Goal: Task Accomplishment & Management: Manage account settings

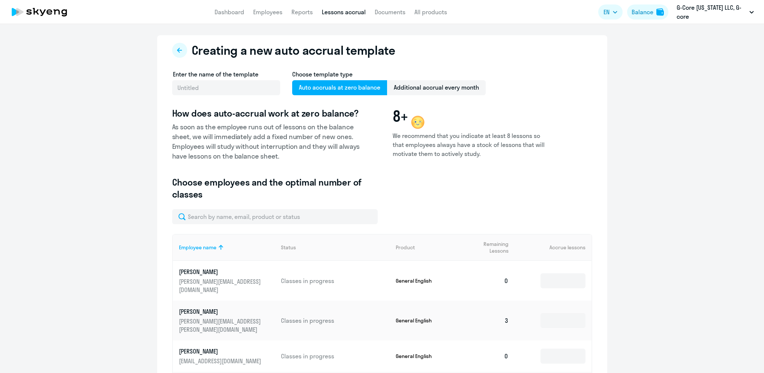
select select "10"
click at [268, 14] on link "Employees" at bounding box center [267, 12] width 29 height 8
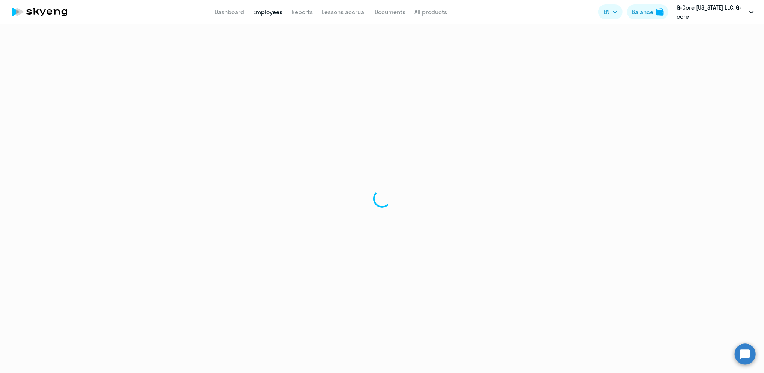
select select "30"
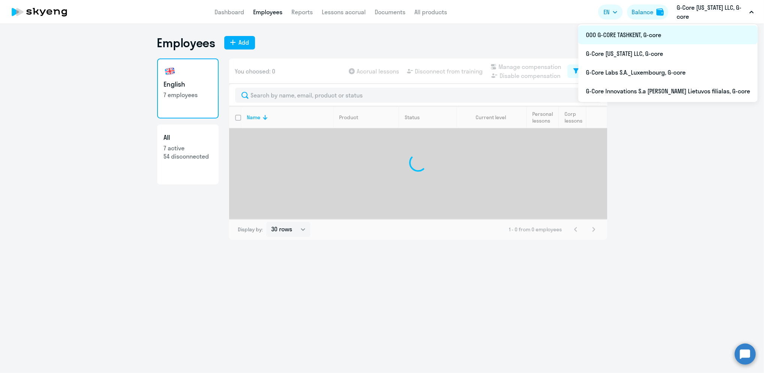
click at [663, 39] on li "ООО G-CORE TASHKENT, G-core" at bounding box center [667, 35] width 179 height 19
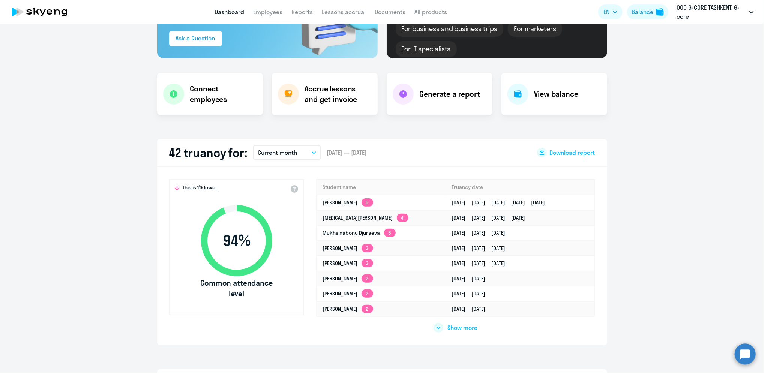
scroll to position [106, 0]
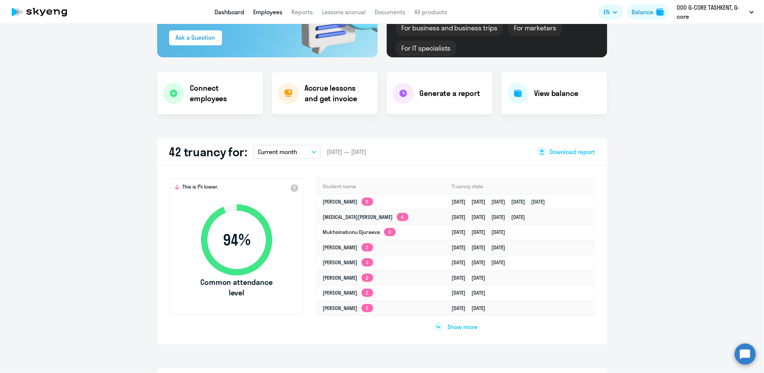
click at [266, 8] on link "Employees" at bounding box center [267, 12] width 29 height 8
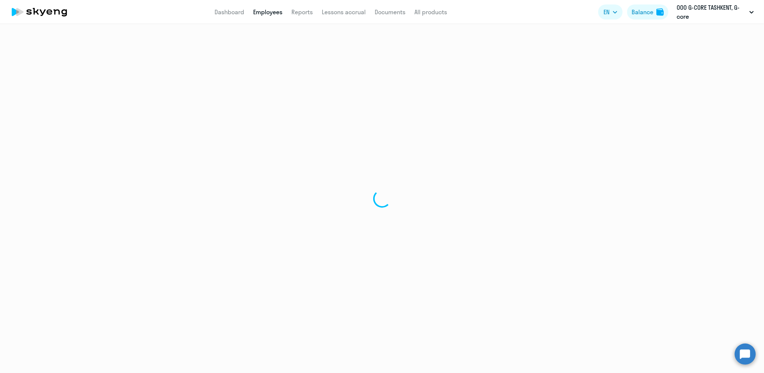
select select "30"
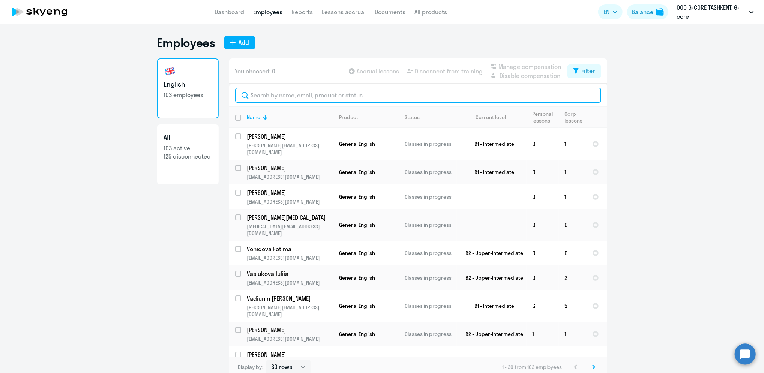
click at [304, 98] on input "text" at bounding box center [418, 95] width 366 height 15
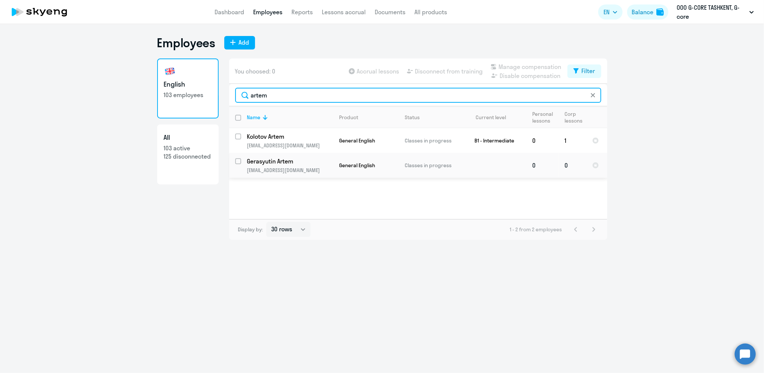
type input "artem"
click at [239, 160] on input "select row 42121697" at bounding box center [242, 165] width 15 height 15
checkbox input "true"
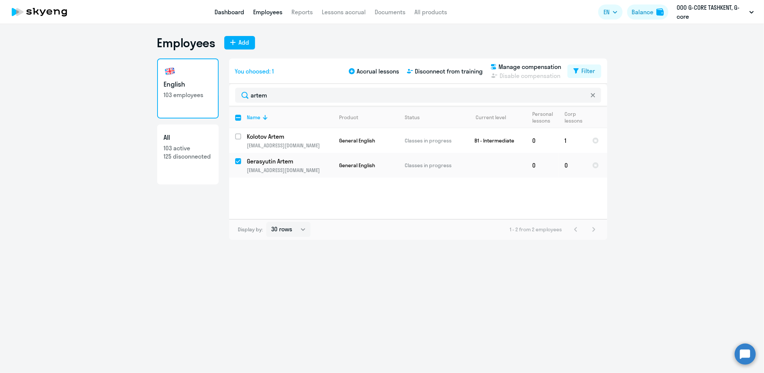
click at [236, 11] on link "Dashboard" at bounding box center [230, 12] width 30 height 8
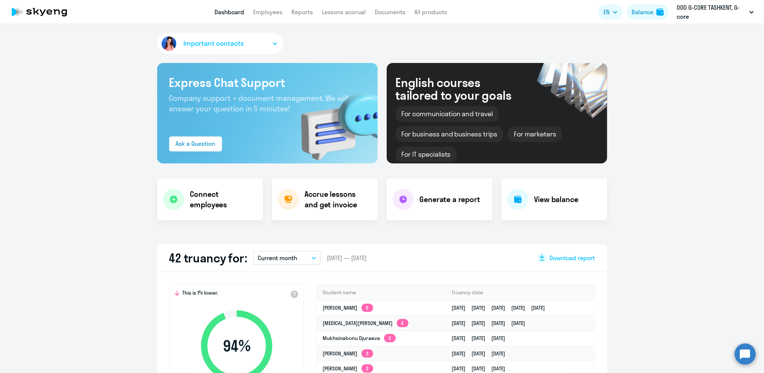
select select "30"
click at [267, 13] on link "Employees" at bounding box center [267, 12] width 29 height 8
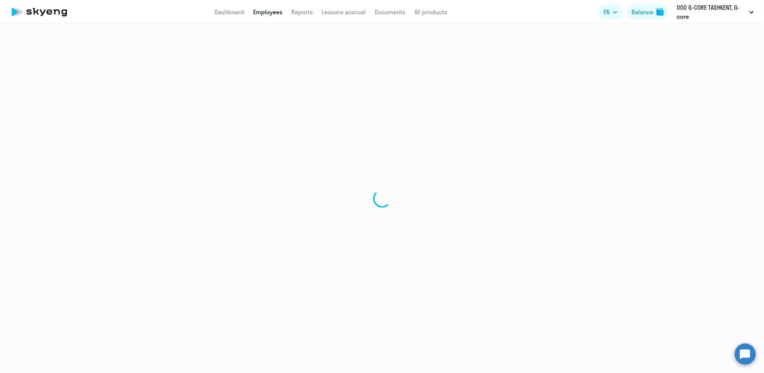
select select "30"
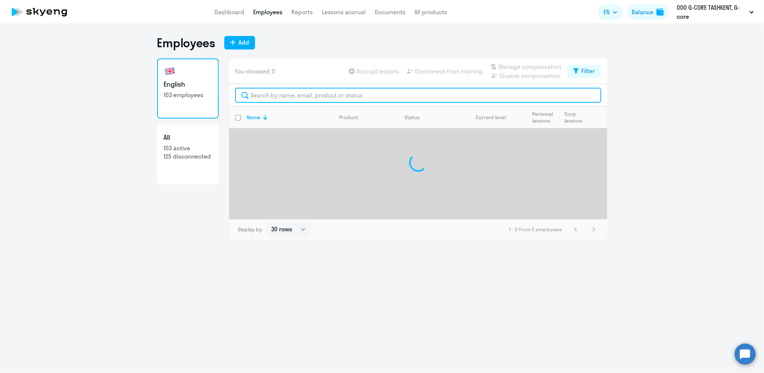
click at [334, 98] on input "text" at bounding box center [418, 95] width 366 height 15
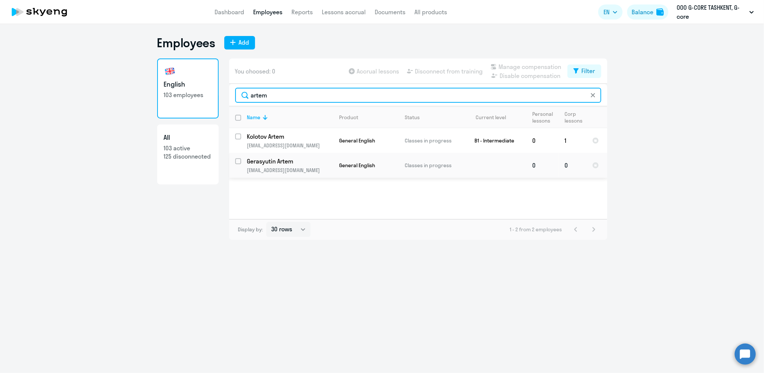
type input "artem"
click at [238, 161] on input "select row 42121697" at bounding box center [242, 165] width 15 height 15
checkbox input "true"
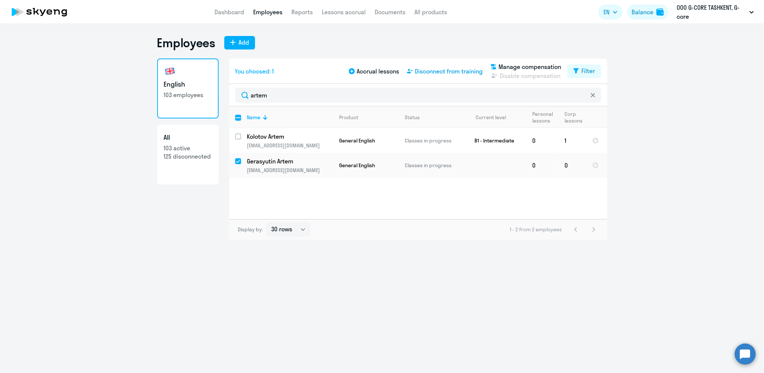
click at [446, 68] on span "Disconnect from training" at bounding box center [449, 71] width 68 height 9
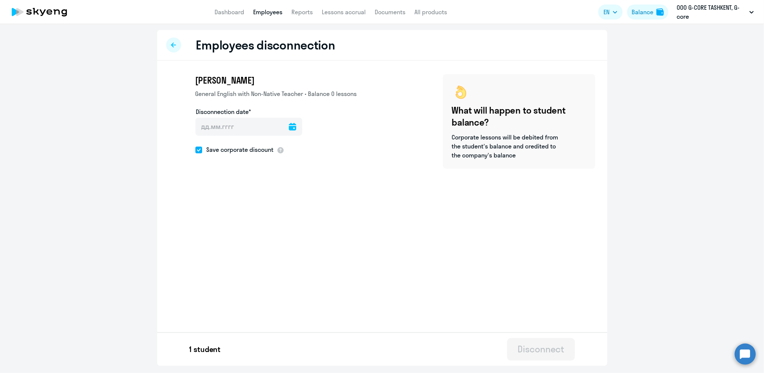
click at [292, 125] on icon at bounding box center [293, 127] width 8 height 8
click at [235, 258] on span "30" at bounding box center [236, 257] width 14 height 14
type input "[DATE]"
click at [536, 349] on div "Disconnect" at bounding box center [541, 349] width 47 height 12
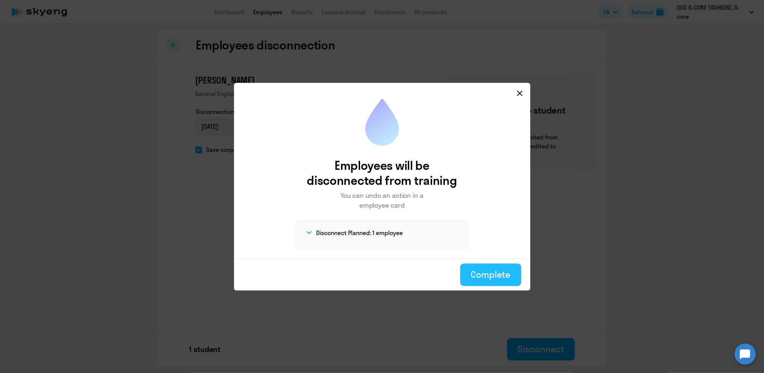
click at [493, 272] on div "Complete" at bounding box center [491, 275] width 40 height 12
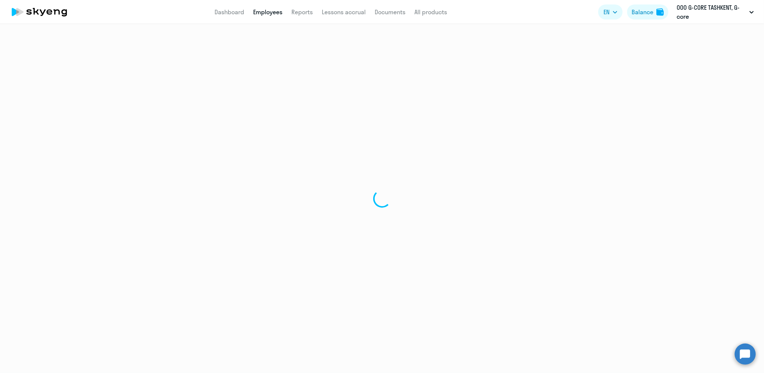
select select "30"
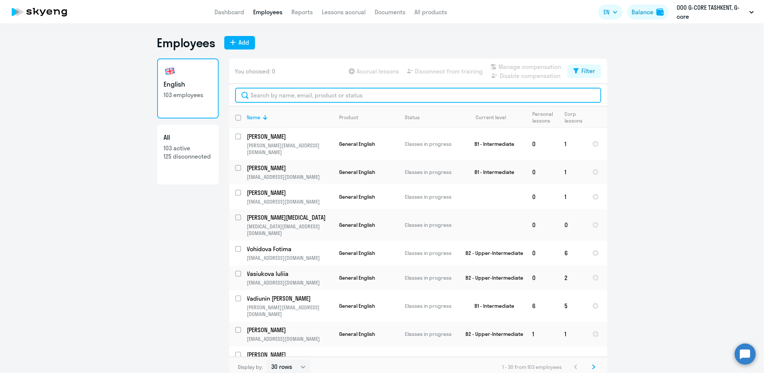
click at [329, 101] on input "text" at bounding box center [418, 95] width 366 height 15
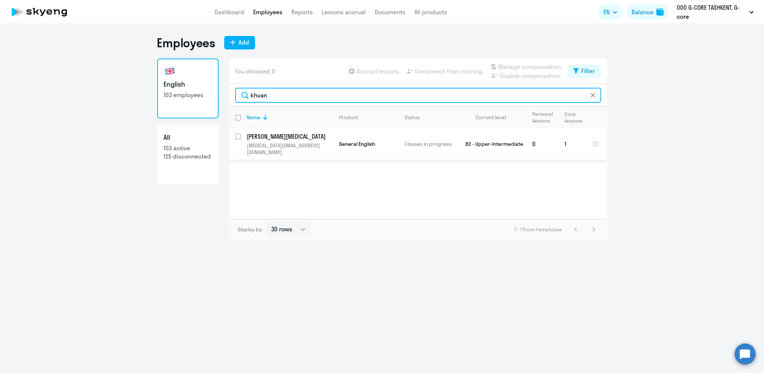
type input "khvan"
click at [239, 134] on input "select row 38687368" at bounding box center [242, 141] width 15 height 15
checkbox input "true"
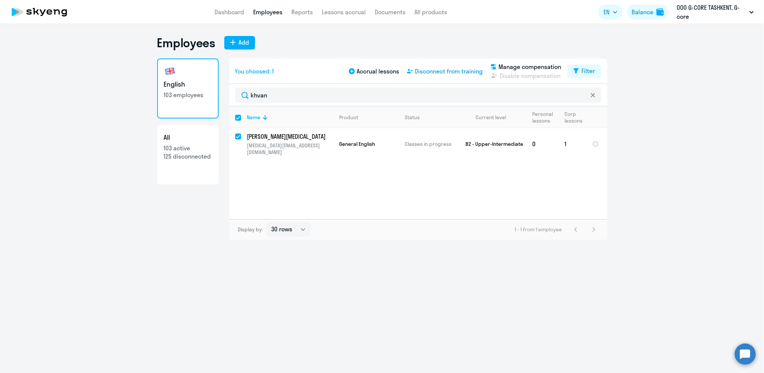
click at [461, 72] on span "Disconnect from training" at bounding box center [449, 71] width 68 height 9
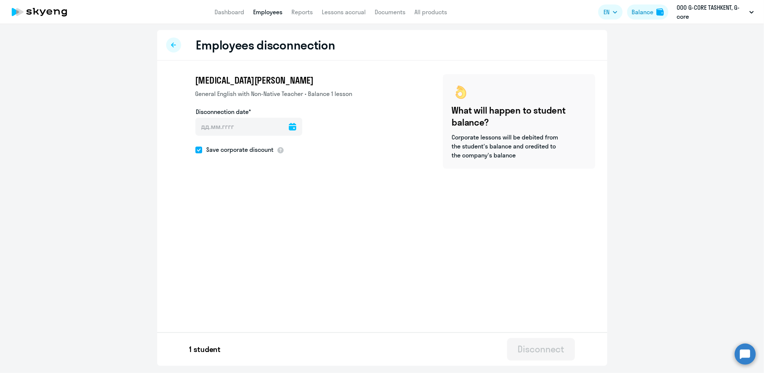
click at [290, 126] on icon at bounding box center [293, 127] width 8 height 8
click at [234, 257] on span "30" at bounding box center [236, 257] width 14 height 14
type input "[DATE]"
click at [538, 353] on div "Disconnect" at bounding box center [541, 349] width 47 height 12
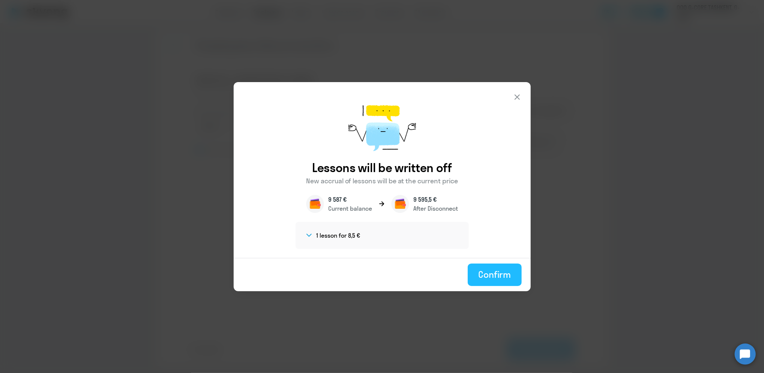
click at [493, 273] on div "Confirm" at bounding box center [494, 275] width 33 height 12
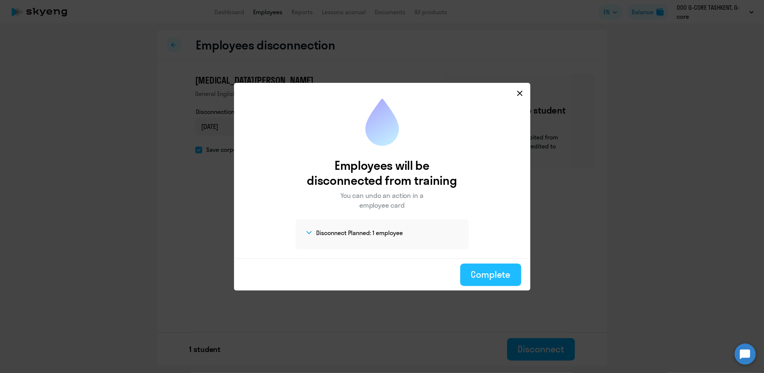
click at [477, 274] on div "Complete" at bounding box center [491, 275] width 40 height 12
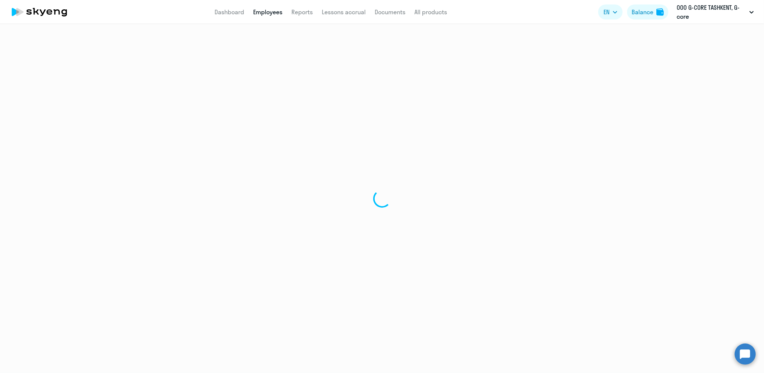
select select "30"
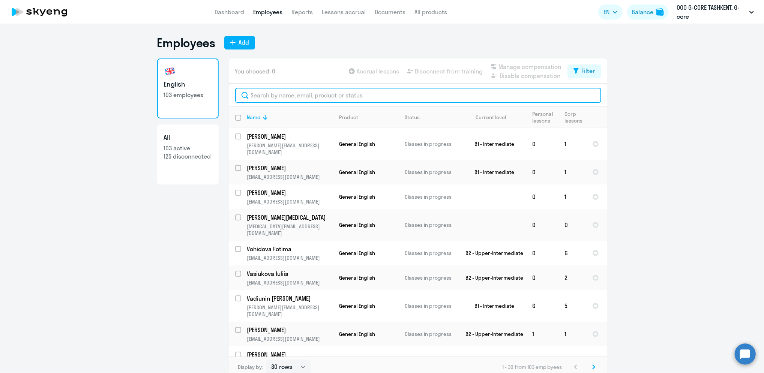
click at [283, 92] on input "text" at bounding box center [418, 95] width 366 height 15
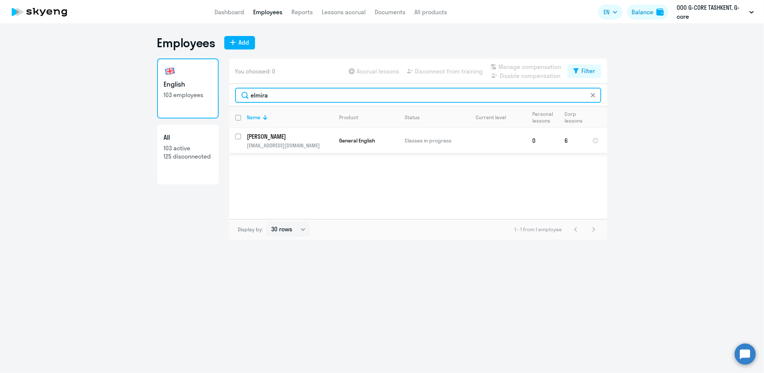
type input "elmira"
click at [237, 136] on input "select row 41990970" at bounding box center [242, 141] width 15 height 15
checkbox input "true"
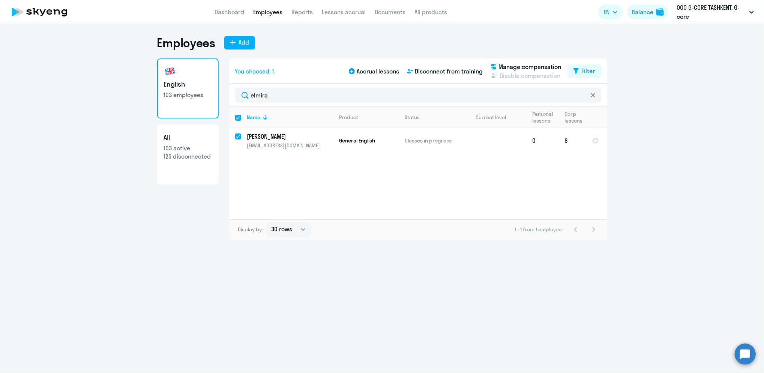
click at [289, 290] on div "Employees Add English 103 employees All 103 active 125 disconnected You choosed…" at bounding box center [382, 198] width 764 height 349
click at [455, 71] on span "Disconnect from training" at bounding box center [449, 71] width 68 height 9
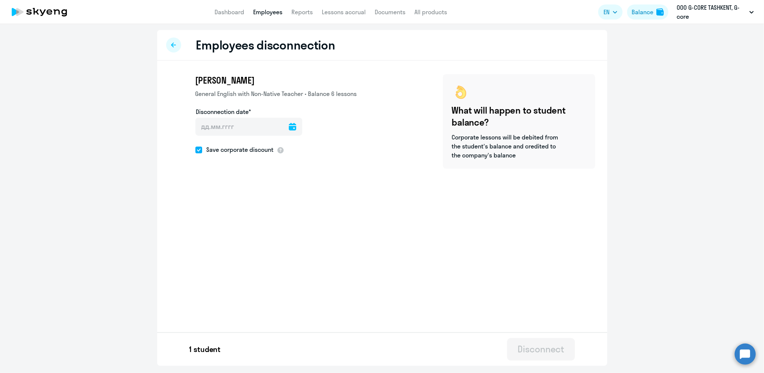
click at [289, 126] on icon at bounding box center [293, 127] width 8 height 8
click at [238, 258] on span "30" at bounding box center [236, 257] width 14 height 14
type input "[DATE]"
click at [537, 358] on button "Disconnect" at bounding box center [541, 349] width 68 height 23
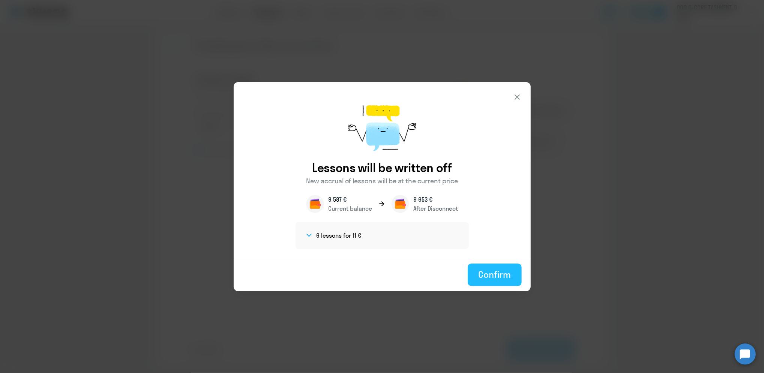
click at [494, 270] on div "Confirm" at bounding box center [494, 275] width 33 height 12
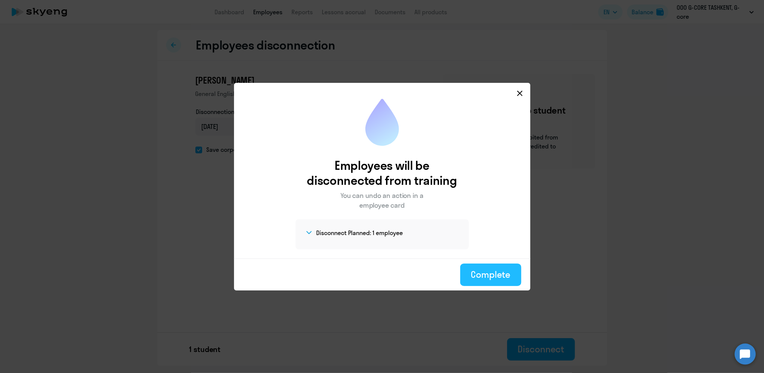
click at [495, 272] on div "Complete" at bounding box center [491, 275] width 40 height 12
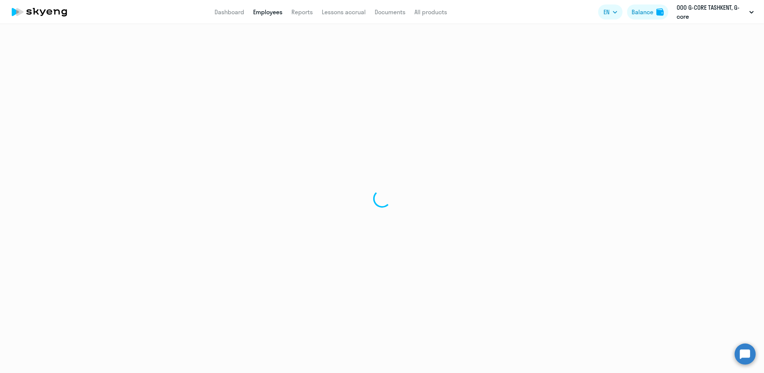
select select "30"
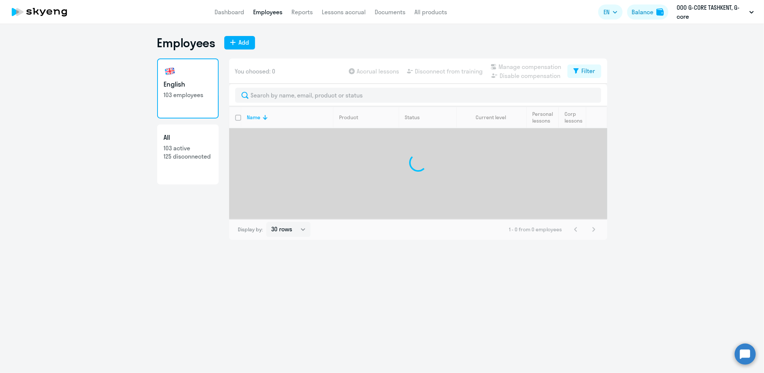
click at [272, 11] on link "Employees" at bounding box center [267, 12] width 29 height 8
click at [266, 13] on link "Employees" at bounding box center [267, 12] width 29 height 8
click at [291, 11] on link "Reports" at bounding box center [301, 12] width 21 height 8
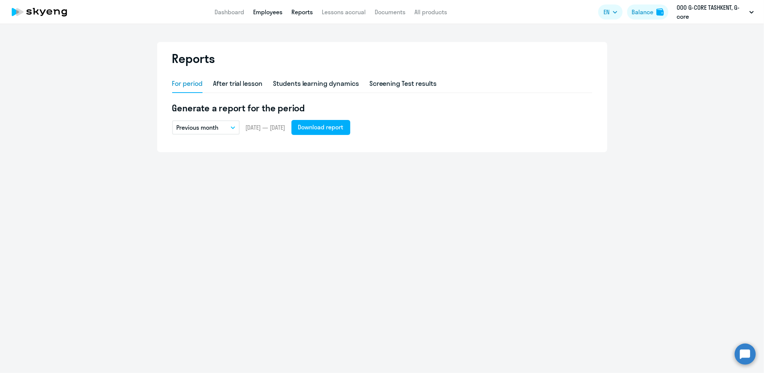
click at [263, 10] on link "Employees" at bounding box center [267, 12] width 29 height 8
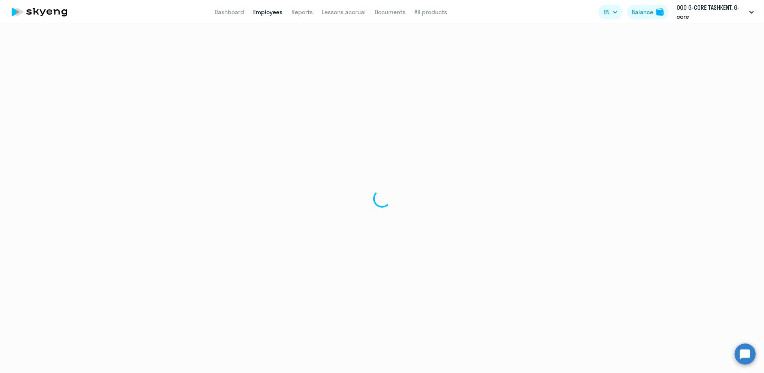
select select "30"
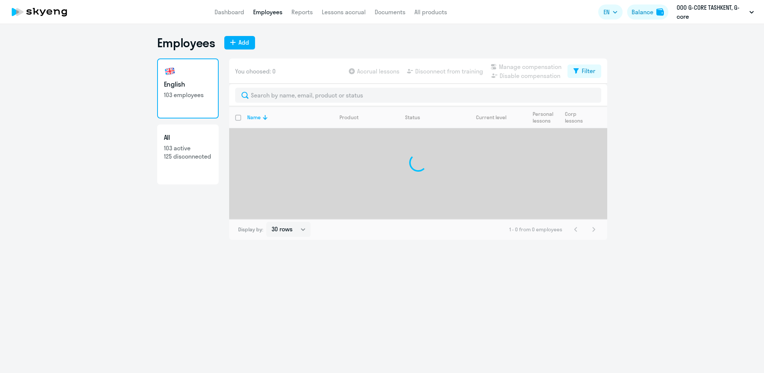
select select "30"
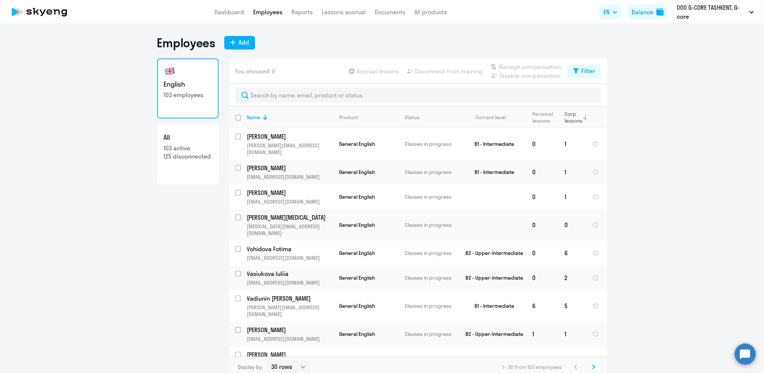
click at [565, 115] on div "Corp lessons" at bounding box center [574, 118] width 18 height 14
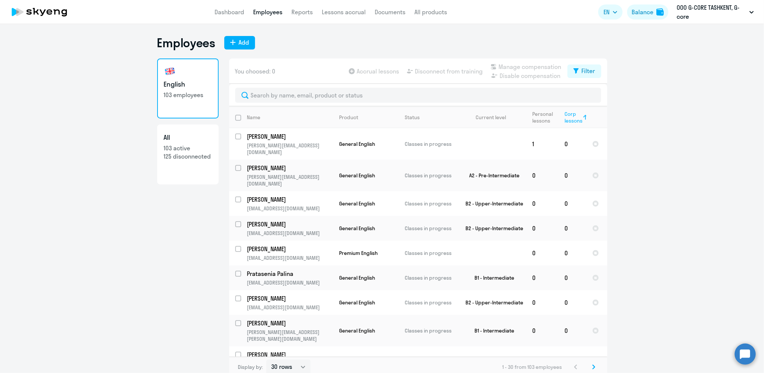
click at [565, 115] on div "Corp lessons" at bounding box center [574, 118] width 18 height 14
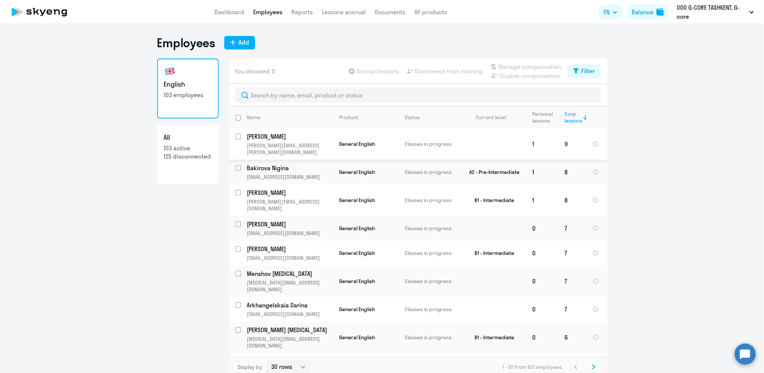
click at [299, 140] on p "Lim Dmitriy" at bounding box center [289, 136] width 85 height 8
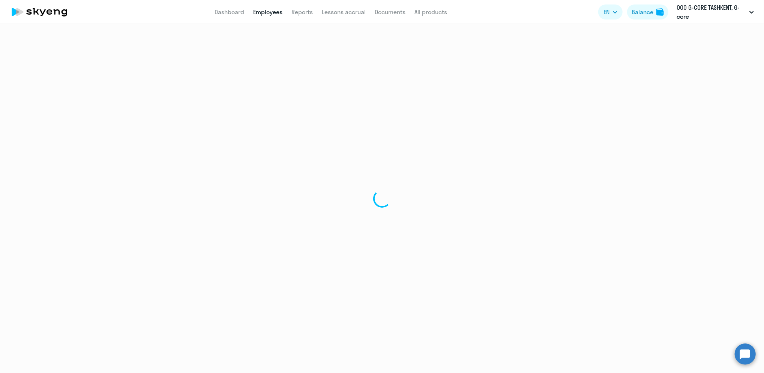
select select "english"
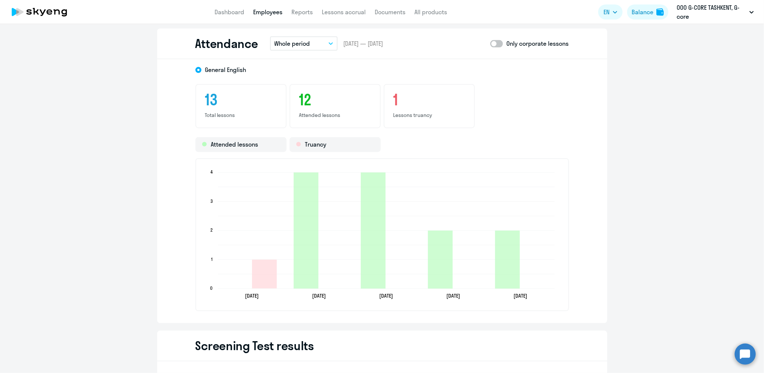
scroll to position [890, 0]
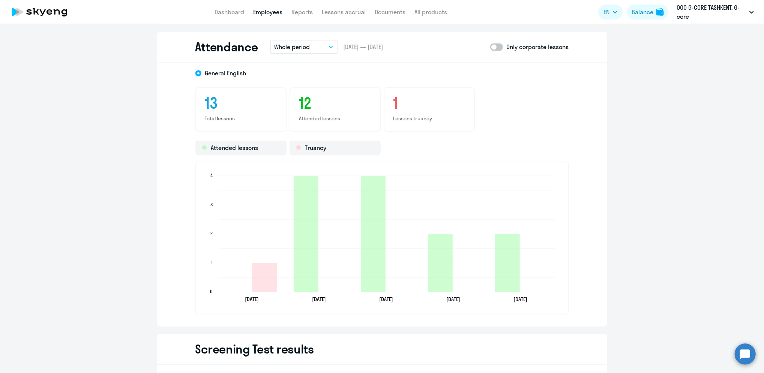
click at [309, 44] on button "Whole period" at bounding box center [304, 47] width 68 height 14
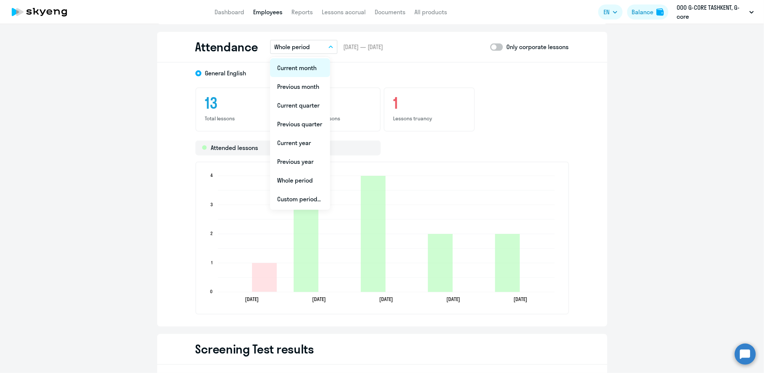
click at [295, 61] on li "Current month" at bounding box center [300, 68] width 60 height 19
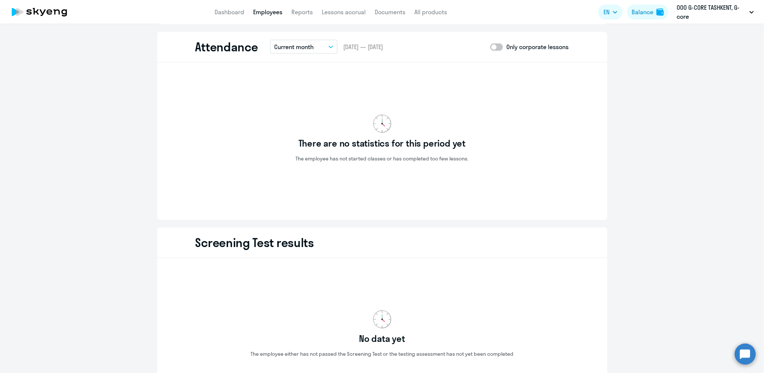
click at [288, 45] on p "Current month" at bounding box center [294, 46] width 39 height 9
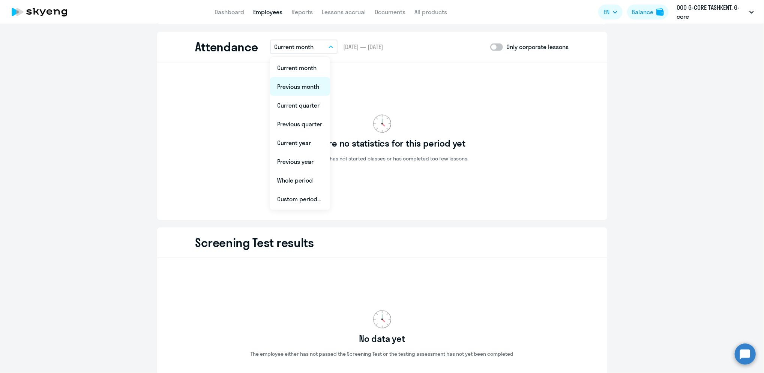
click at [292, 83] on li "Previous month" at bounding box center [300, 86] width 60 height 19
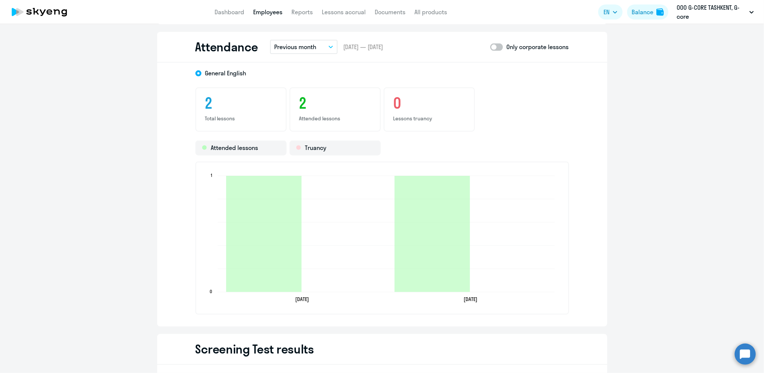
click at [285, 46] on p "Previous month" at bounding box center [296, 46] width 42 height 9
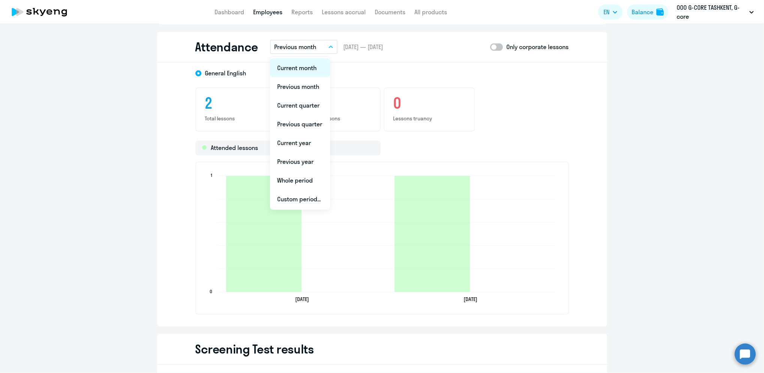
click at [290, 69] on li "Current month" at bounding box center [300, 68] width 60 height 19
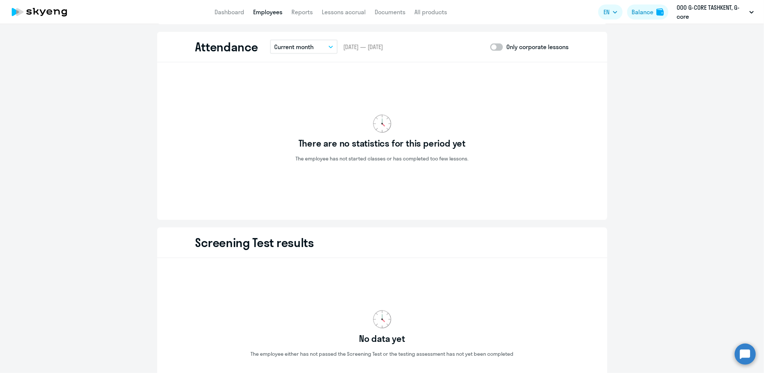
click at [264, 13] on link "Employees" at bounding box center [267, 12] width 29 height 8
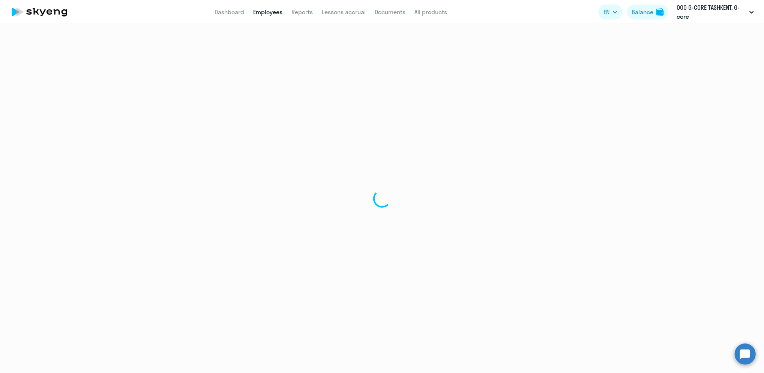
select select "30"
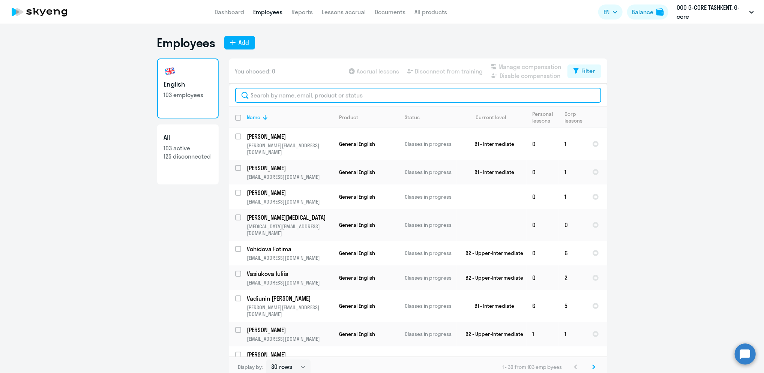
click at [440, 92] on input "text" at bounding box center [418, 95] width 366 height 15
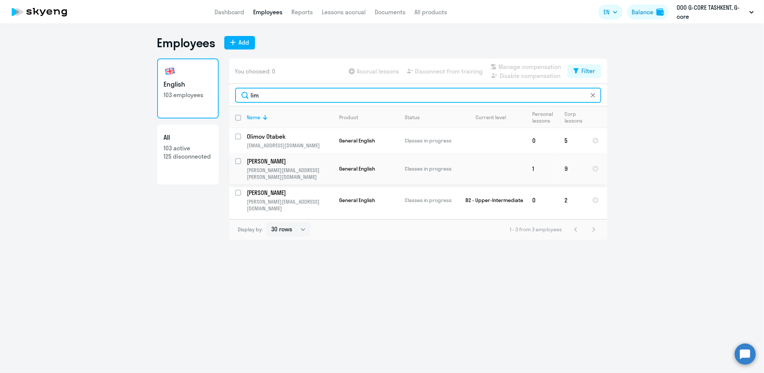
type input "lim"
click at [237, 160] on input "select row 41553446" at bounding box center [242, 165] width 15 height 15
checkbox input "true"
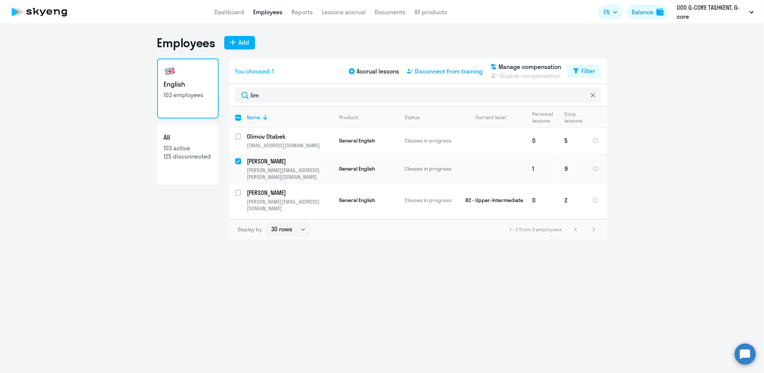
click at [433, 71] on span "Disconnect from training" at bounding box center [449, 71] width 68 height 9
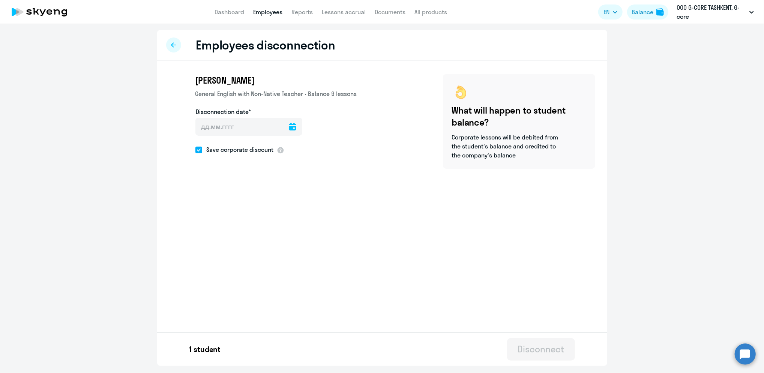
click at [289, 125] on icon at bounding box center [293, 127] width 8 height 8
click at [235, 258] on span "30" at bounding box center [236, 257] width 14 height 14
type input "[DATE]"
click at [539, 352] on div "Disconnect" at bounding box center [541, 349] width 47 height 12
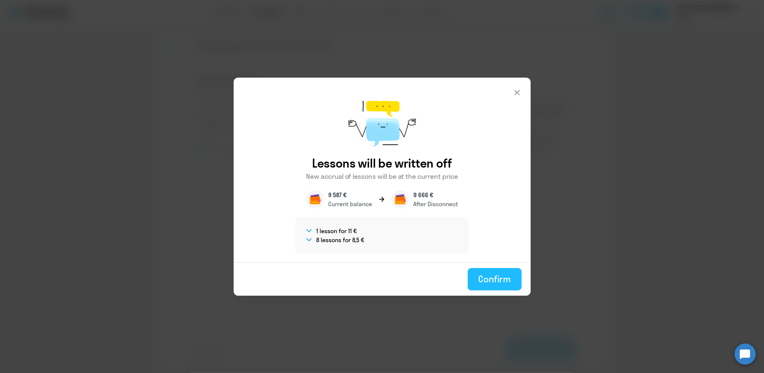
click at [503, 277] on div "Confirm" at bounding box center [494, 279] width 33 height 12
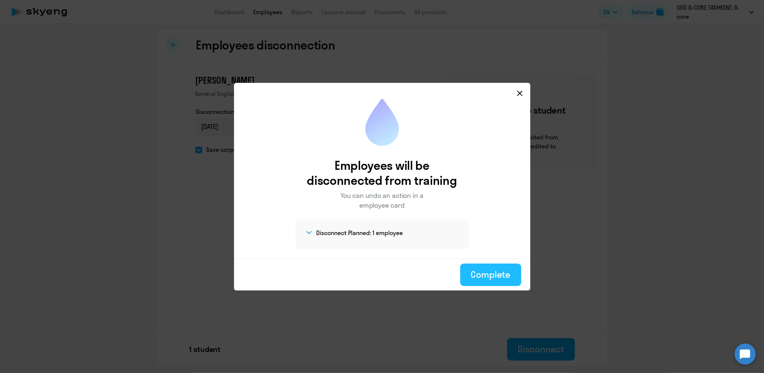
click at [494, 278] on div "Complete" at bounding box center [491, 275] width 40 height 12
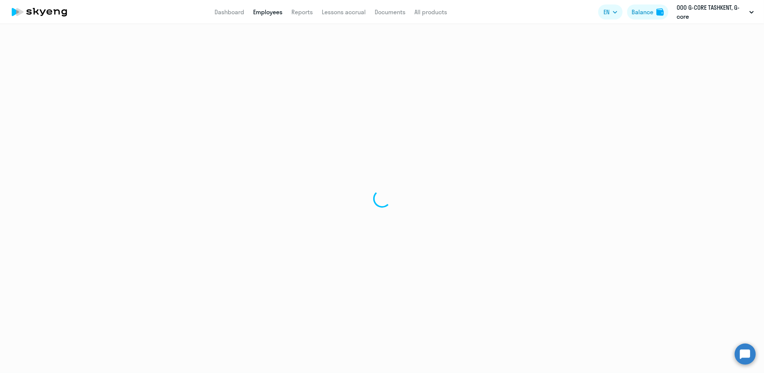
select select "30"
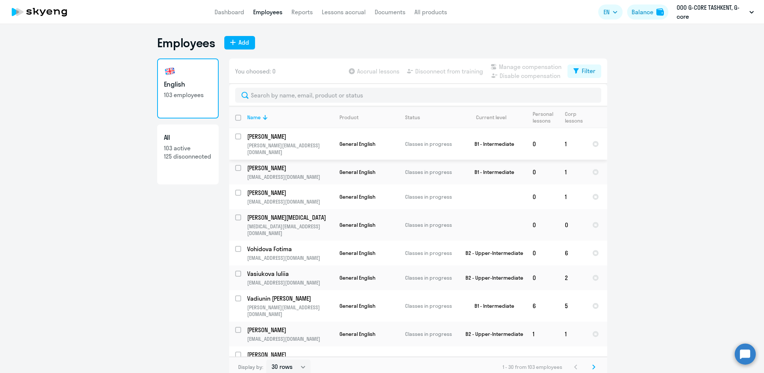
select select "30"
click at [567, 118] on div "Corp lessons" at bounding box center [574, 118] width 18 height 14
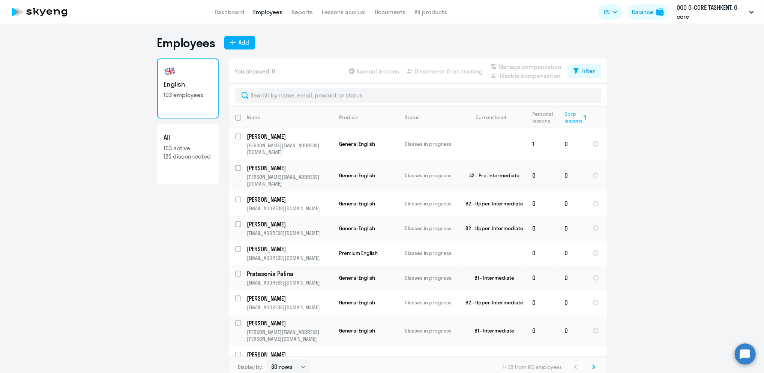
click at [567, 118] on div "Corp lessons" at bounding box center [574, 118] width 18 height 14
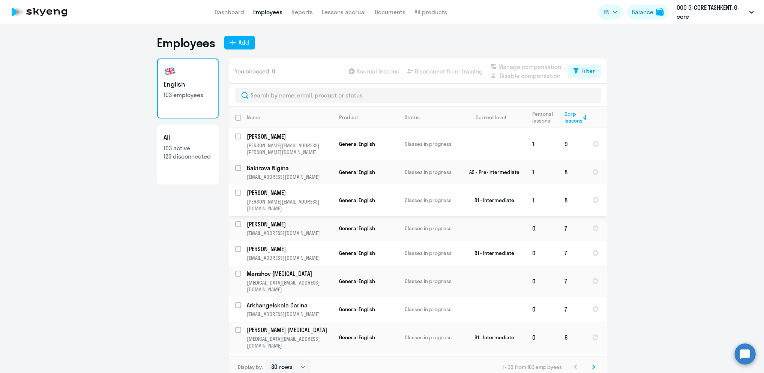
click at [292, 189] on p "Abdusamatov Azizbek" at bounding box center [289, 193] width 85 height 8
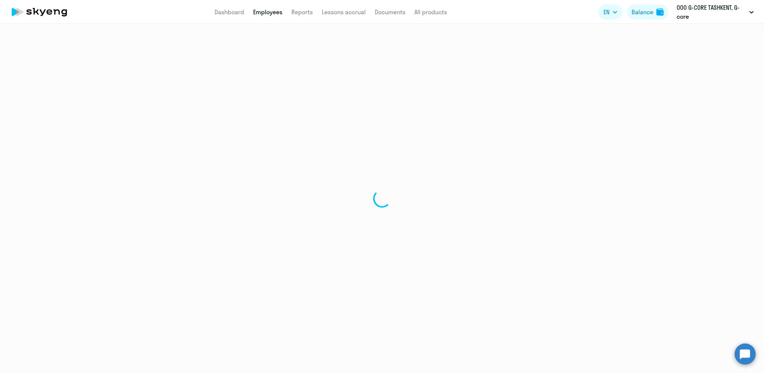
select select "english"
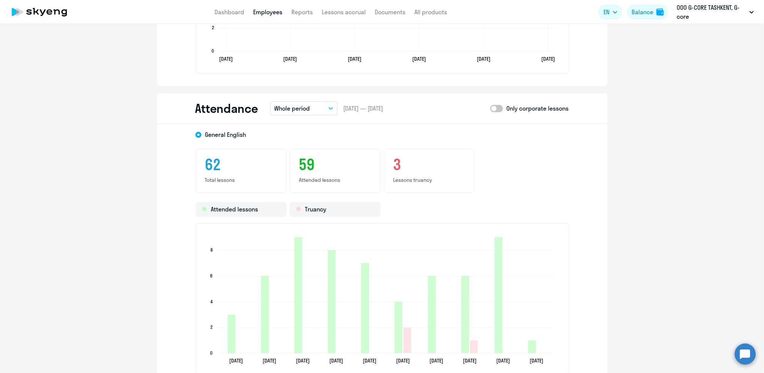
scroll to position [930, 0]
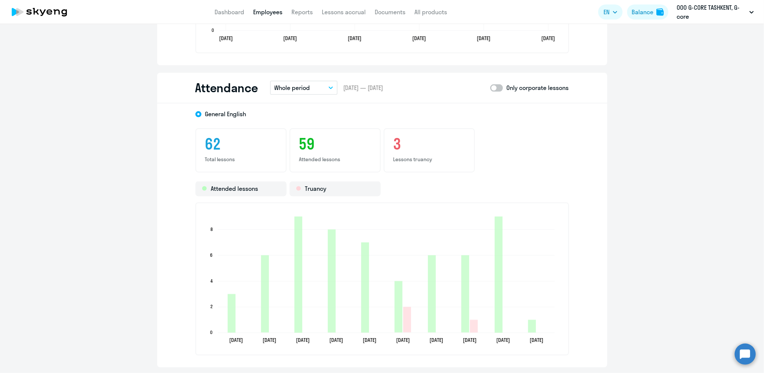
click at [296, 87] on p "Whole period" at bounding box center [293, 87] width 36 height 9
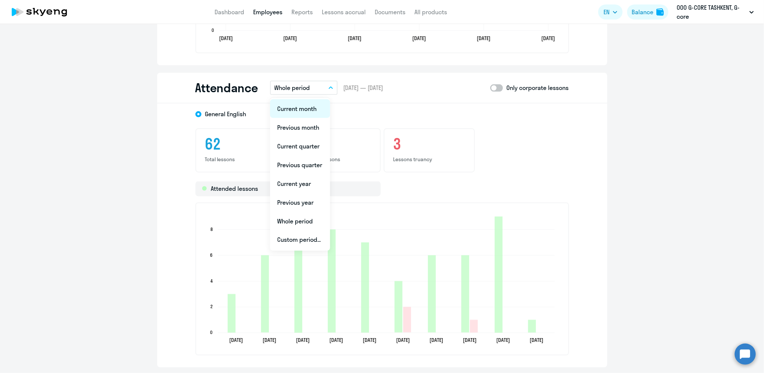
click at [297, 109] on li "Current month" at bounding box center [300, 108] width 60 height 19
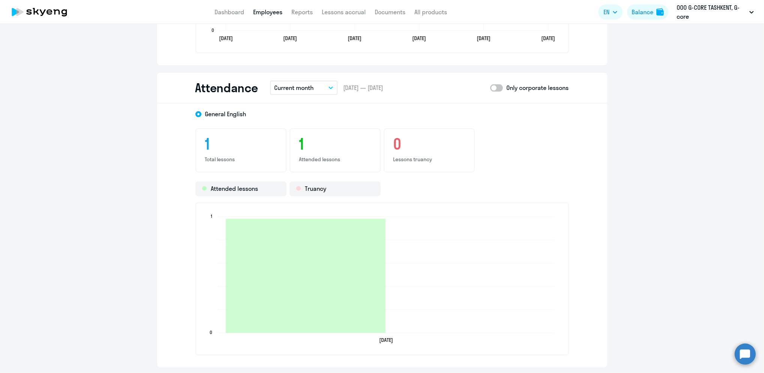
click at [290, 89] on p "Current month" at bounding box center [294, 87] width 39 height 9
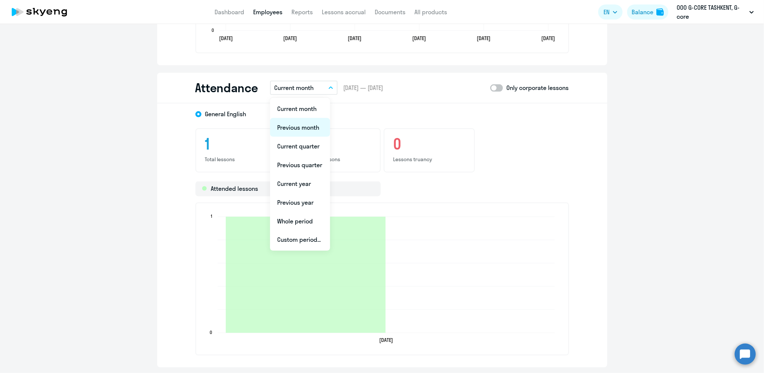
click at [297, 124] on li "Previous month" at bounding box center [300, 127] width 60 height 19
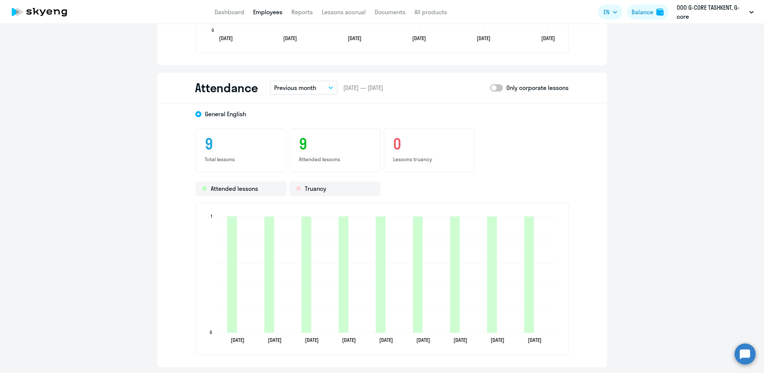
click at [293, 87] on p "Previous month" at bounding box center [296, 87] width 42 height 9
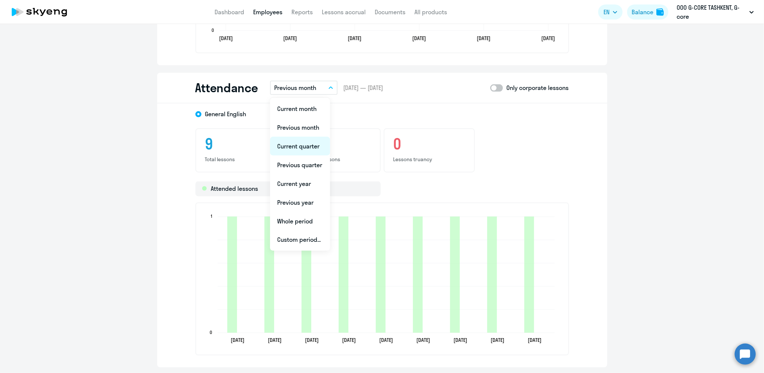
click at [304, 144] on li "Current quarter" at bounding box center [300, 146] width 60 height 19
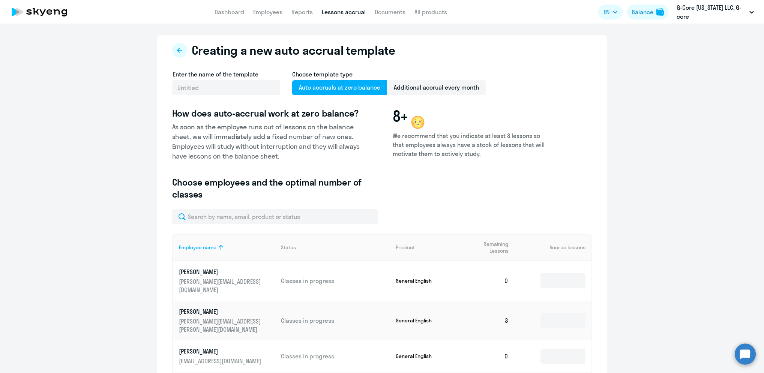
select select "10"
click at [266, 10] on link "Employees" at bounding box center [267, 12] width 29 height 8
select select "30"
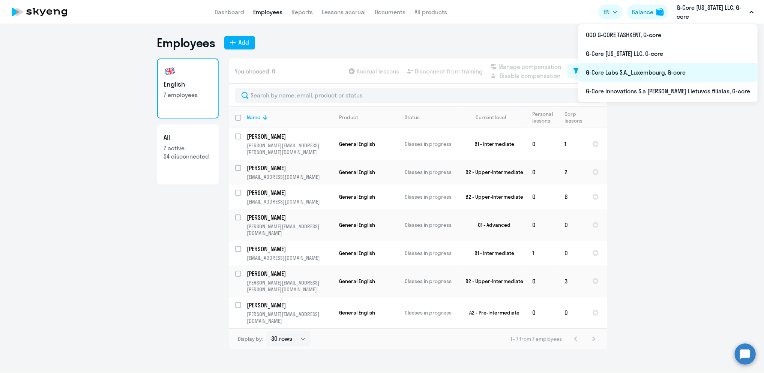
click at [670, 74] on li "G-Core Labs S.A._Luxembourg, G-core" at bounding box center [667, 72] width 179 height 19
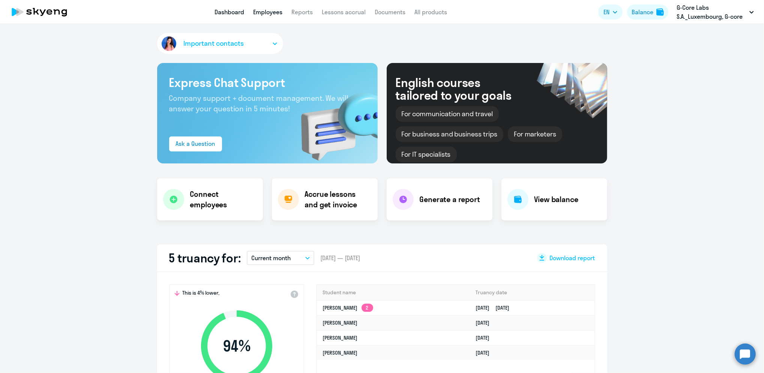
click at [268, 12] on link "Employees" at bounding box center [267, 12] width 29 height 8
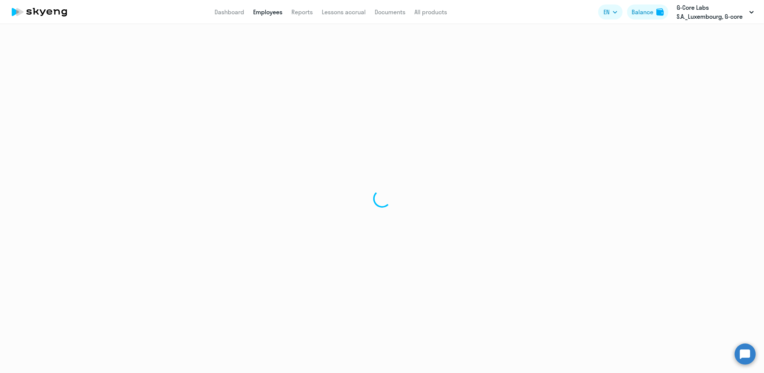
select select "30"
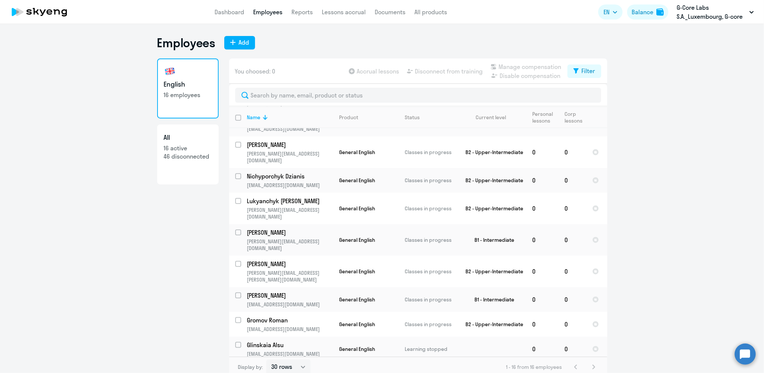
scroll to position [161, 0]
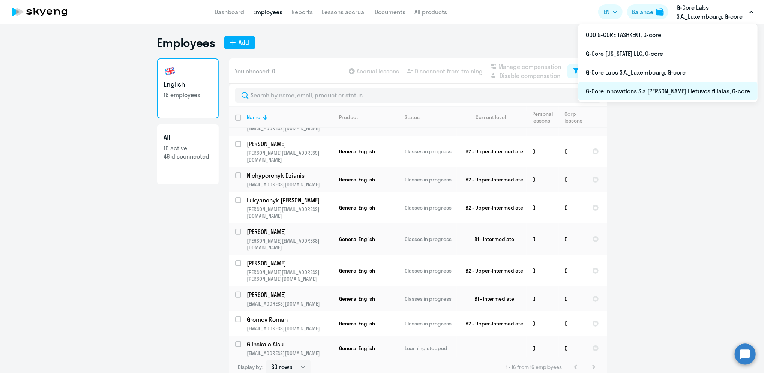
click at [674, 93] on li "G-Core Innovations S.a [PERSON_NAME] Lietuvos filialas, G-core" at bounding box center [667, 91] width 179 height 19
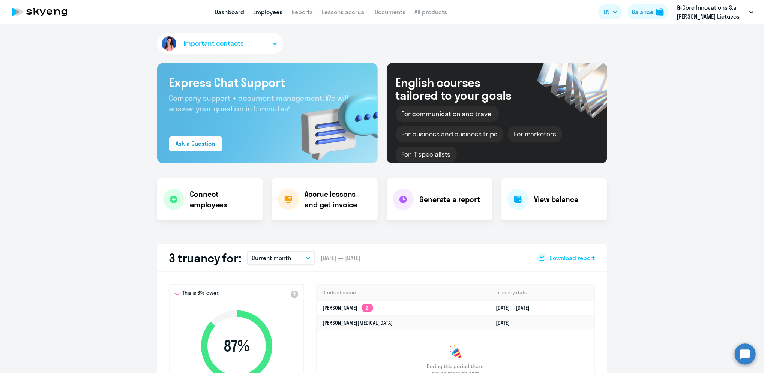
click at [265, 13] on link "Employees" at bounding box center [267, 12] width 29 height 8
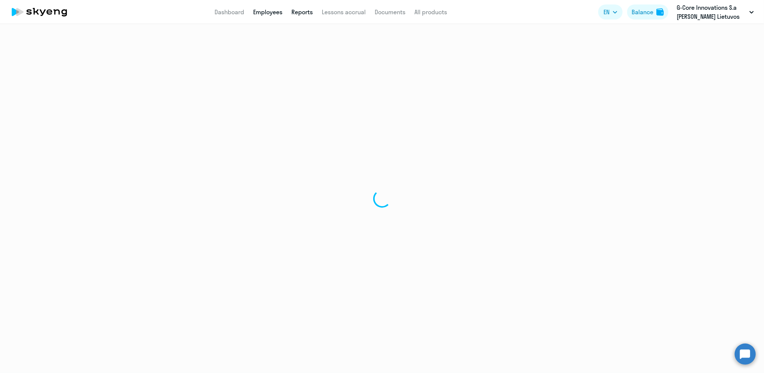
select select "30"
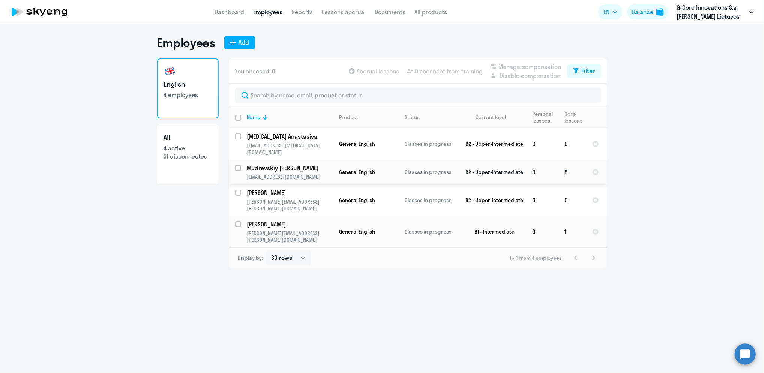
click at [302, 164] on p "Mudrevskiy [PERSON_NAME]" at bounding box center [289, 168] width 85 height 8
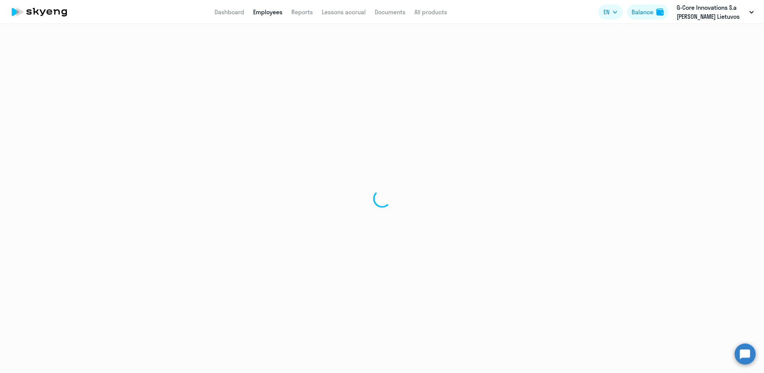
select select "english"
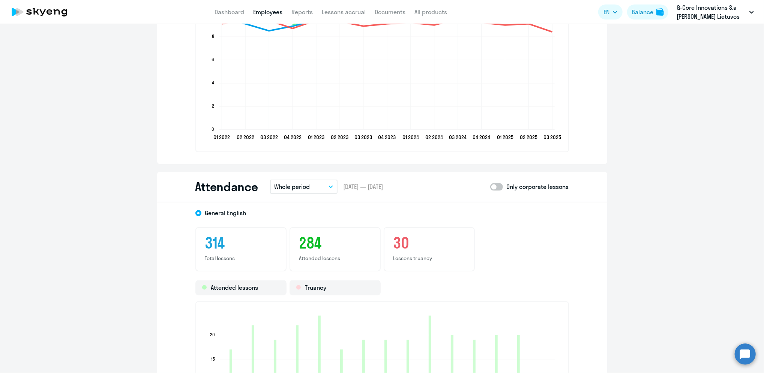
scroll to position [790, 0]
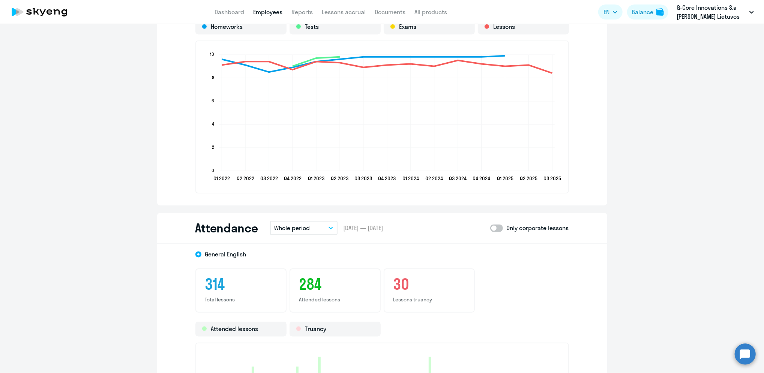
click at [317, 221] on button "Whole period" at bounding box center [304, 228] width 68 height 14
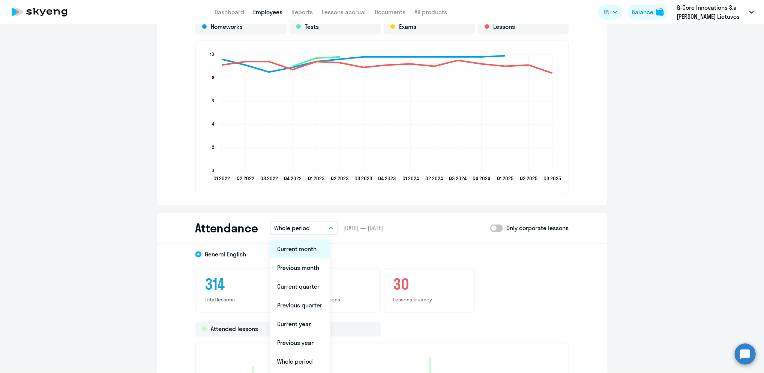
click at [296, 243] on li "Current month" at bounding box center [300, 249] width 60 height 19
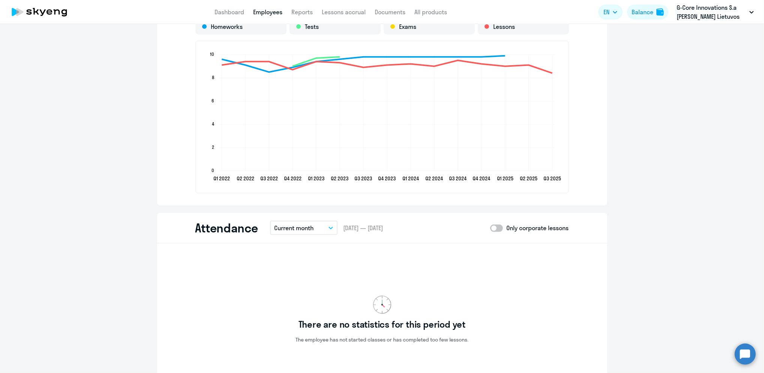
click at [294, 224] on p "Current month" at bounding box center [294, 228] width 39 height 9
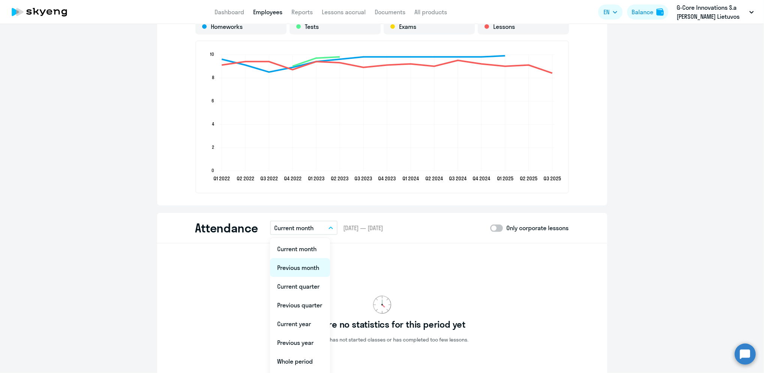
click at [294, 265] on li "Previous month" at bounding box center [300, 267] width 60 height 19
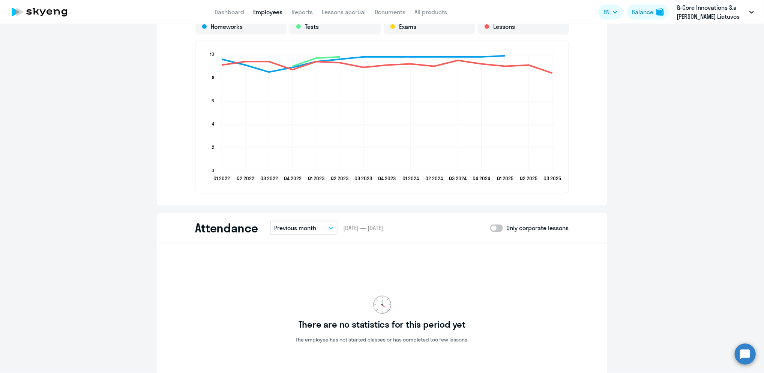
click at [284, 224] on p "Previous month" at bounding box center [296, 228] width 42 height 9
click at [292, 282] on li "Current quarter" at bounding box center [300, 286] width 60 height 19
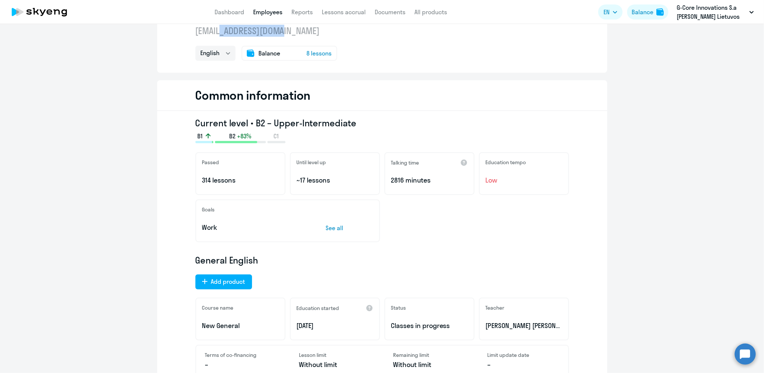
scroll to position [33, 0]
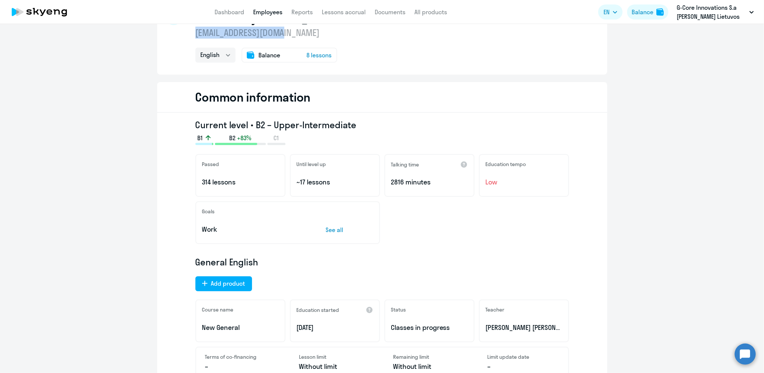
drag, startPoint x: 286, startPoint y: 33, endPoint x: 189, endPoint y: 33, distance: 96.8
click at [189, 33] on div "Mudrevskiy [PERSON_NAME] [EMAIL_ADDRESS][DOMAIN_NAME] English Balance 8 lessons" at bounding box center [382, 39] width 450 height 72
drag, startPoint x: 189, startPoint y: 33, endPoint x: 315, endPoint y: 31, distance: 125.7
click at [315, 31] on p "[EMAIL_ADDRESS][DOMAIN_NAME]" at bounding box center [283, 33] width 177 height 12
click at [268, 11] on link "Employees" at bounding box center [267, 12] width 29 height 8
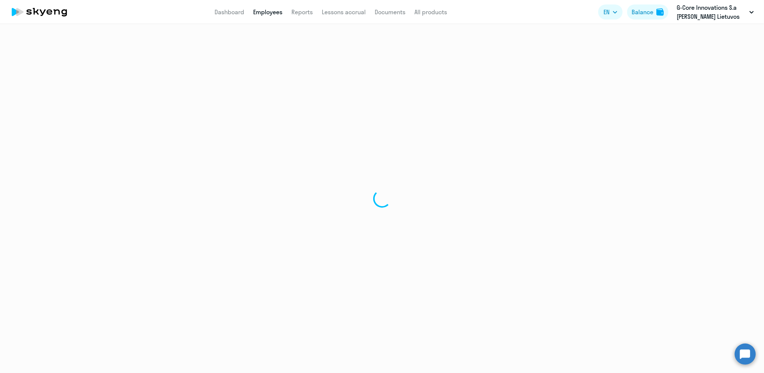
select select "30"
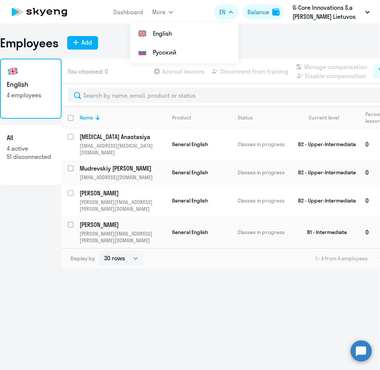
click at [190, 287] on div "Employees Add English 4 employees All 4 active 51 disconnected You choosed: 0 A…" at bounding box center [190, 197] width 380 height 346
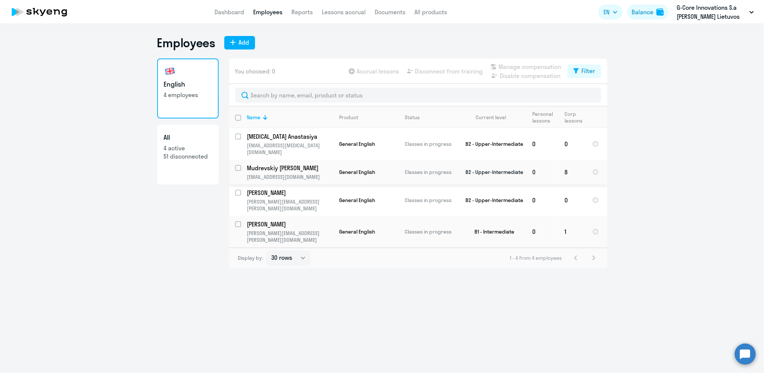
click at [240, 165] on input "select row 10139399" at bounding box center [242, 172] width 15 height 15
click at [239, 165] on input "deselect row 10139399" at bounding box center [242, 172] width 15 height 15
checkbox input "false"
click at [268, 164] on p "Mudrevskiy [PERSON_NAME]" at bounding box center [289, 168] width 85 height 8
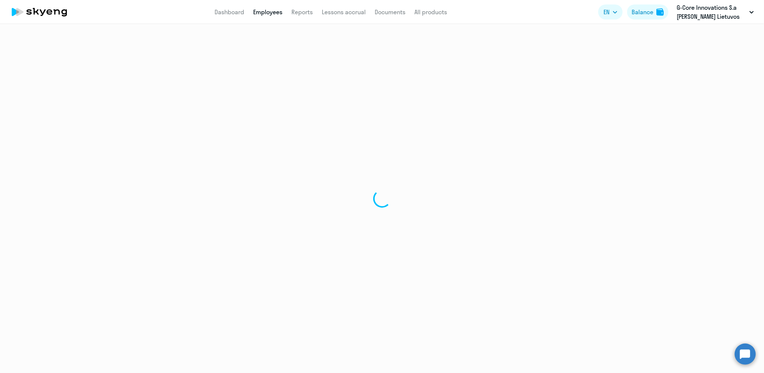
select select "english"
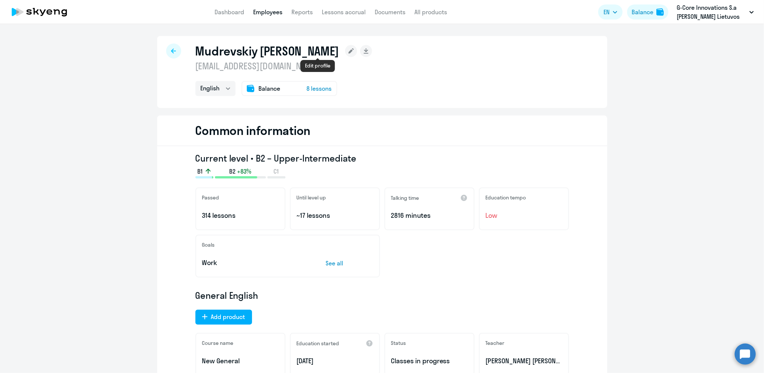
click at [345, 50] on rect at bounding box center [351, 51] width 12 height 12
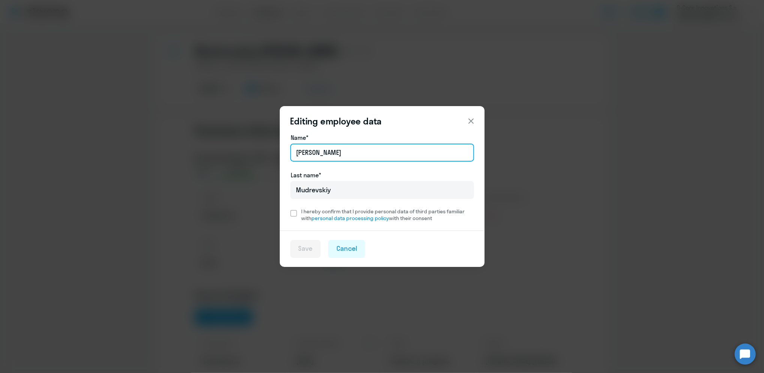
click at [332, 149] on input "[PERSON_NAME]" at bounding box center [382, 153] width 184 height 18
paste input "Henadzi Mudreuski"
type input "Henadzi Mudreuski"
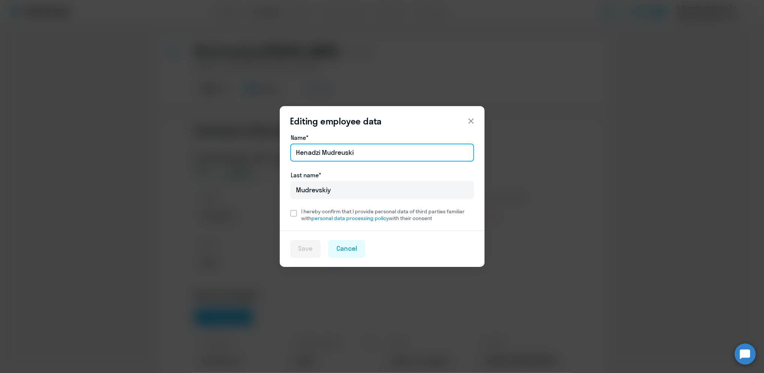
drag, startPoint x: 320, startPoint y: 152, endPoint x: 275, endPoint y: 150, distance: 44.3
click at [275, 150] on div "Editing employee data Name* [PERSON_NAME] Last name* [PERSON_NAME] I hereby con…" at bounding box center [382, 187] width 363 height 210
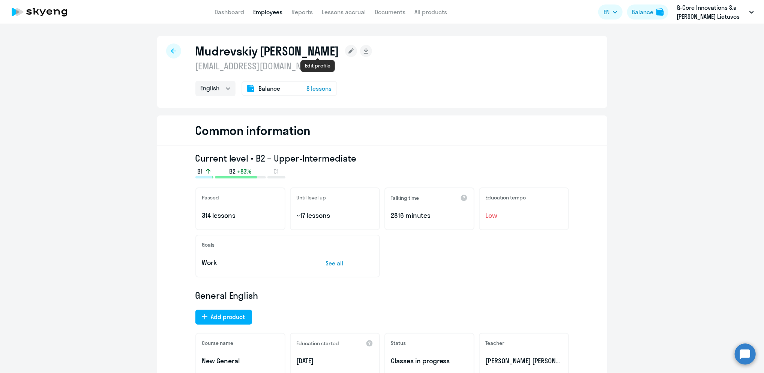
click at [345, 50] on rect at bounding box center [351, 51] width 12 height 12
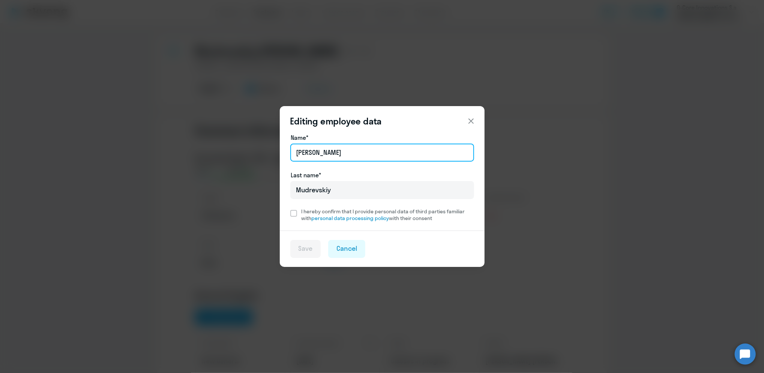
drag, startPoint x: 334, startPoint y: 158, endPoint x: 264, endPoint y: 147, distance: 70.5
click at [264, 147] on div "Editing employee data Name* [PERSON_NAME] Last name* Mudrevskiy I hereby confir…" at bounding box center [382, 187] width 363 height 210
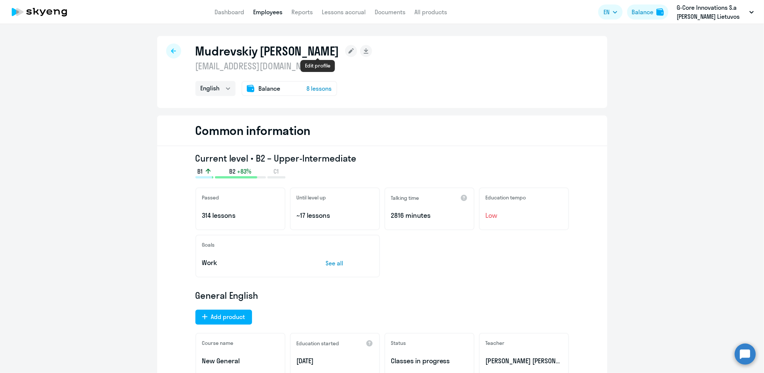
click at [345, 48] on rect at bounding box center [351, 51] width 12 height 12
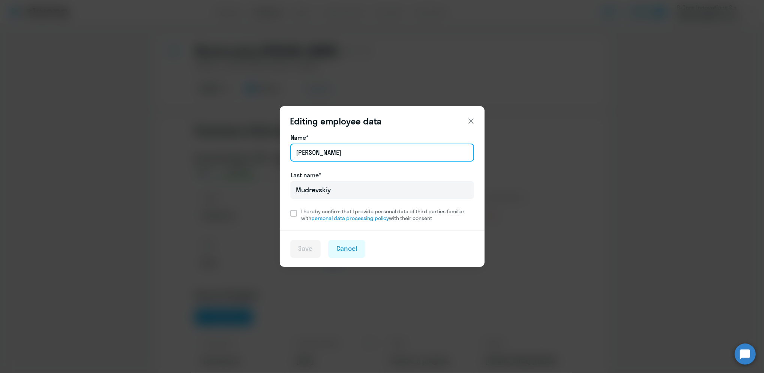
click at [340, 153] on input "[PERSON_NAME]" at bounding box center [382, 153] width 184 height 18
paste input "Henadzi Mudreuski"
type input "Mudreuski"
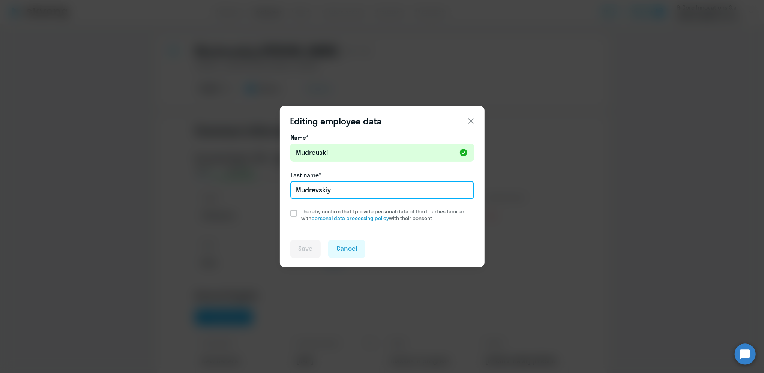
paste input "Henadzi Mudreuski"
type input "Henadzi"
click at [291, 212] on span at bounding box center [293, 213] width 7 height 7
click at [290, 208] on input "I hereby confirm that I provide personal data of third parties familiar with pe…" at bounding box center [290, 208] width 0 height 0
checkbox input "true"
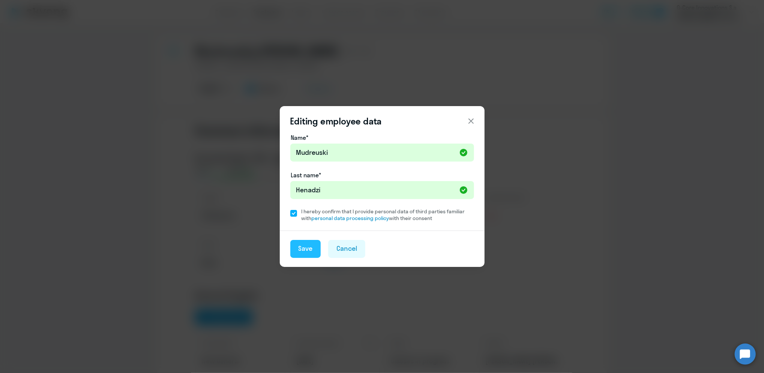
click at [301, 248] on div "Save" at bounding box center [306, 249] width 14 height 10
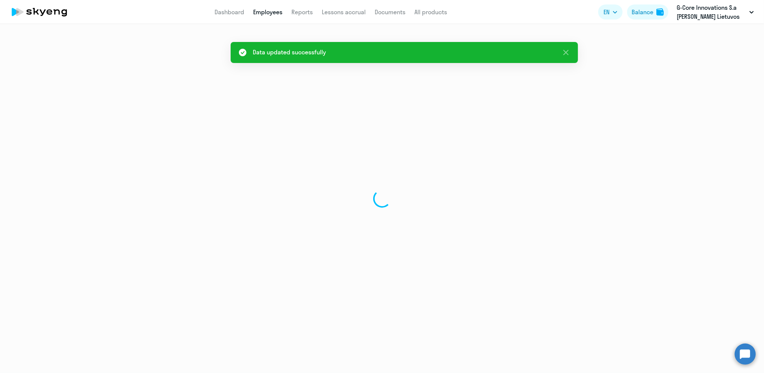
select select "english"
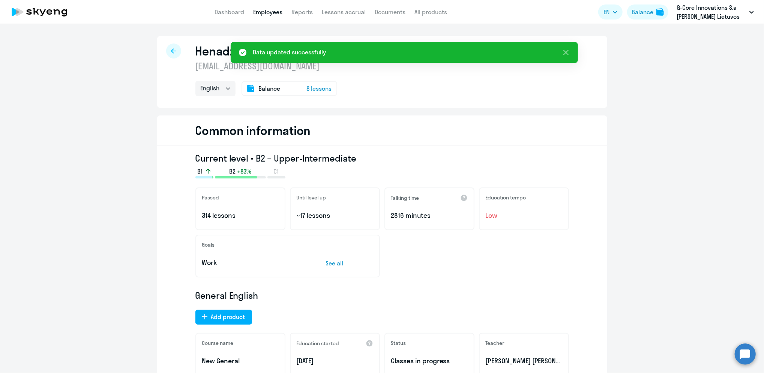
click at [260, 14] on link "Employees" at bounding box center [267, 12] width 29 height 8
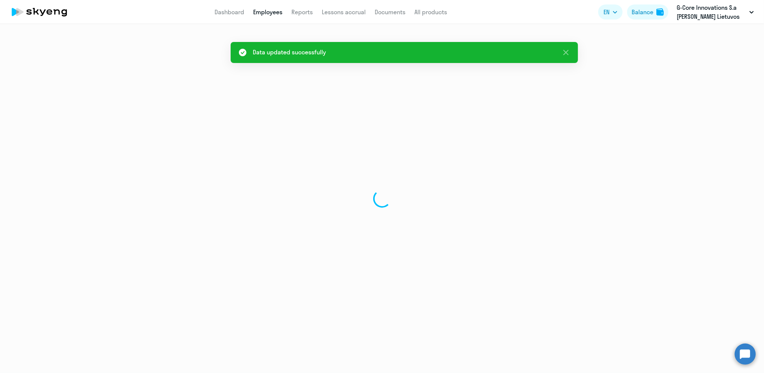
select select "30"
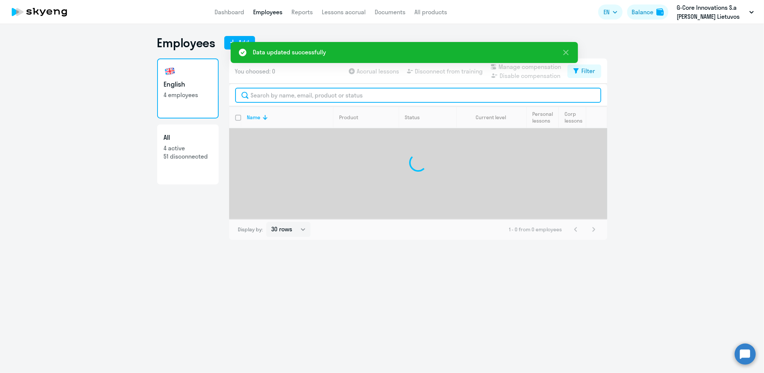
click at [281, 95] on input "text" at bounding box center [418, 95] width 366 height 15
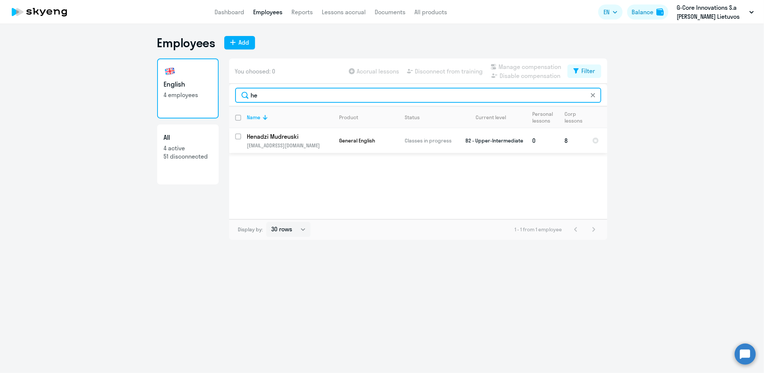
type input "he"
click at [237, 137] on input "select row 10139399" at bounding box center [242, 141] width 15 height 15
checkbox input "true"
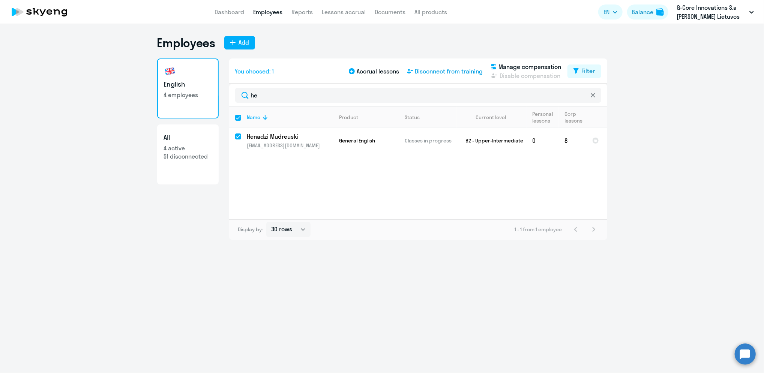
click at [432, 74] on span "Disconnect from training" at bounding box center [449, 71] width 68 height 9
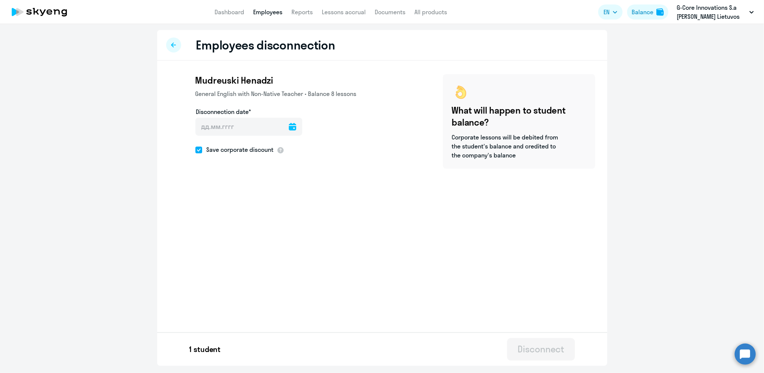
click at [289, 130] on icon at bounding box center [293, 127] width 8 height 8
click at [234, 255] on span "30" at bounding box center [236, 257] width 14 height 14
type input "[DATE]"
click at [527, 347] on div "Disconnect" at bounding box center [541, 349] width 47 height 12
